Goal: Transaction & Acquisition: Purchase product/service

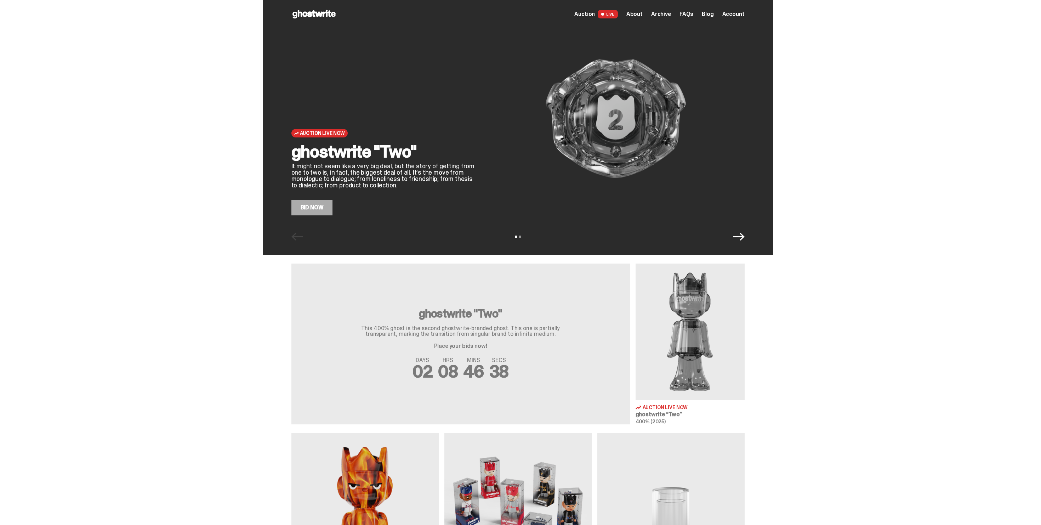
click at [324, 213] on link "Bid Now" at bounding box center [311, 208] width 41 height 16
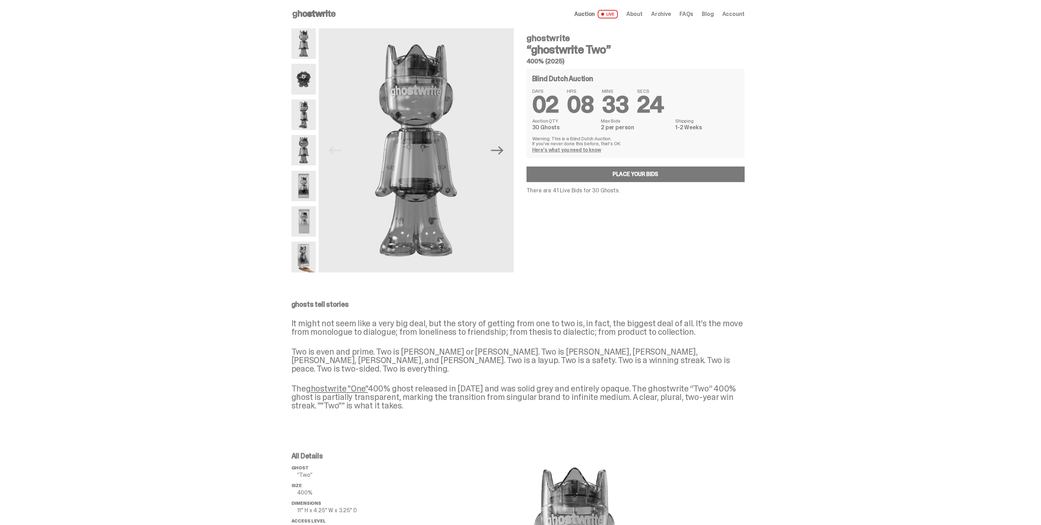
click at [322, 15] on use at bounding box center [314, 14] width 43 height 8
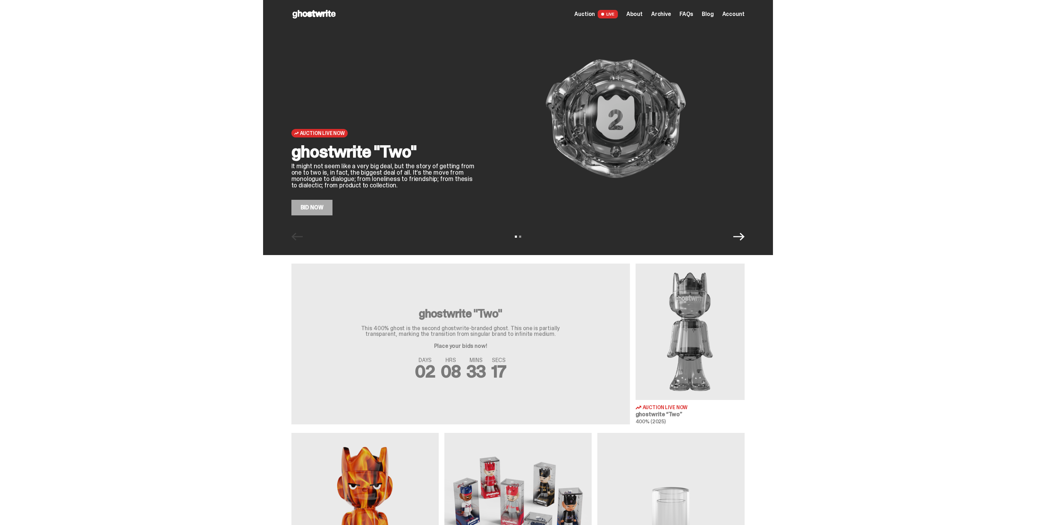
click at [744, 233] on icon "Next" at bounding box center [738, 236] width 11 height 11
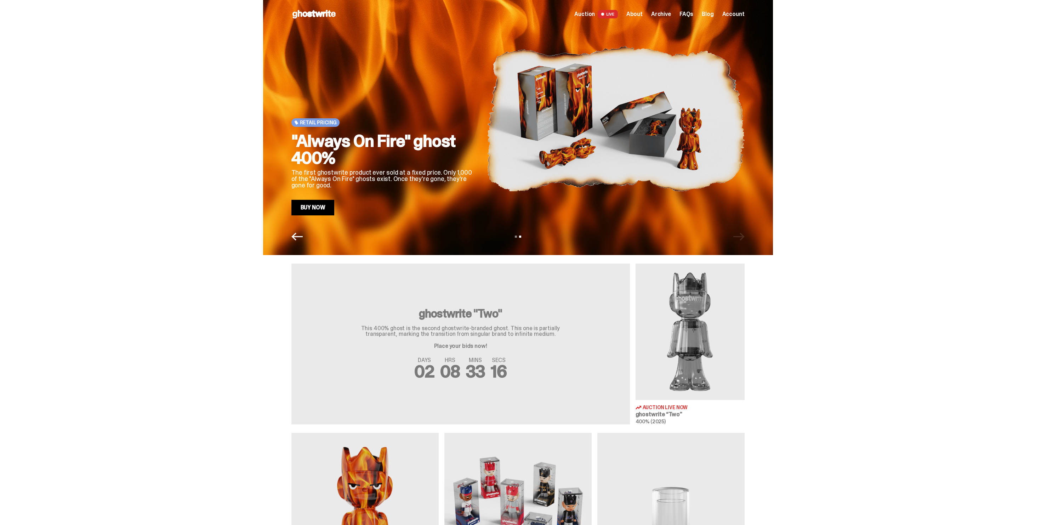
click at [293, 244] on div "Retail Pricing "Always On Fire" ghost 400% The first ghostwrite product ever so…" at bounding box center [518, 127] width 510 height 255
click at [297, 240] on icon "Previous" at bounding box center [296, 236] width 11 height 11
